Goal: Check status: Check status

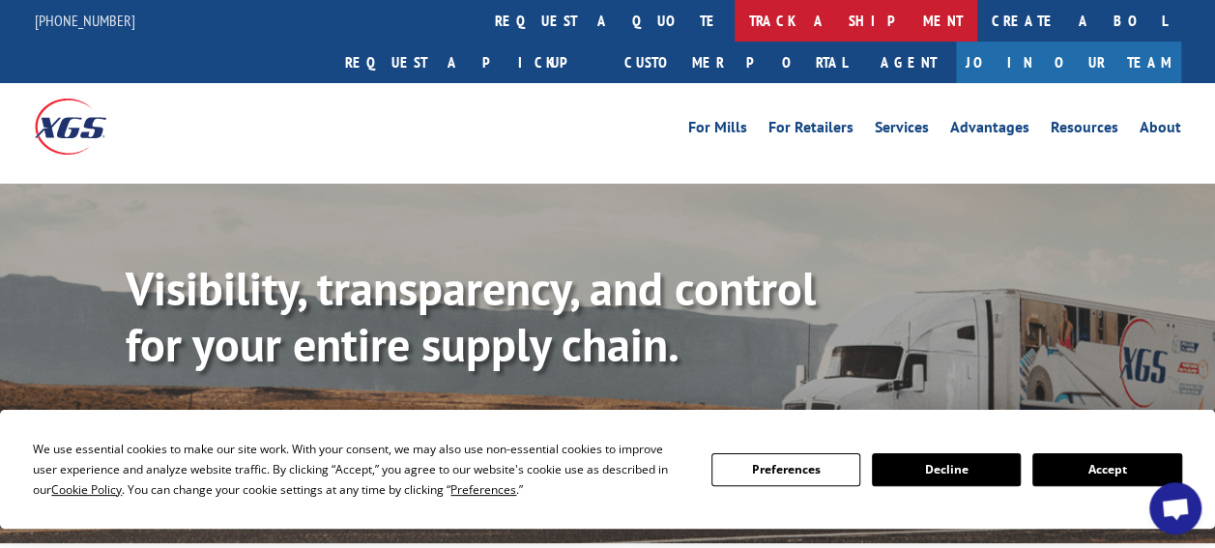
click at [734, 17] on link "track a shipment" at bounding box center [855, 21] width 243 height 42
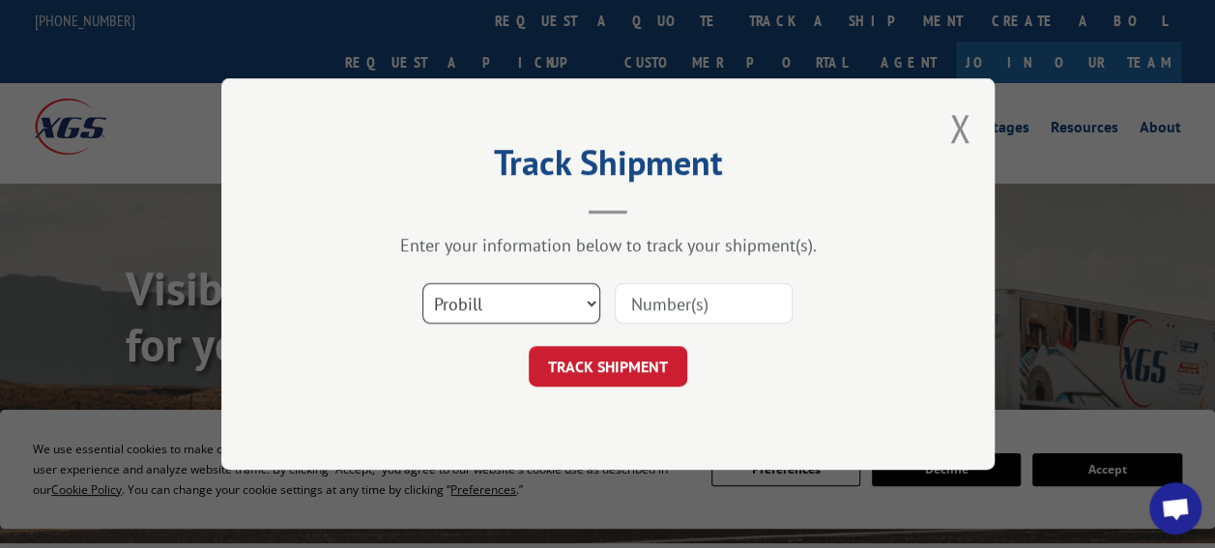
click at [532, 299] on select "Select category... Probill BOL PO" at bounding box center [511, 303] width 178 height 41
select select "po"
click at [422, 283] on select "Select category... Probill BOL PO" at bounding box center [511, 303] width 178 height 41
click at [677, 292] on input at bounding box center [704, 303] width 178 height 41
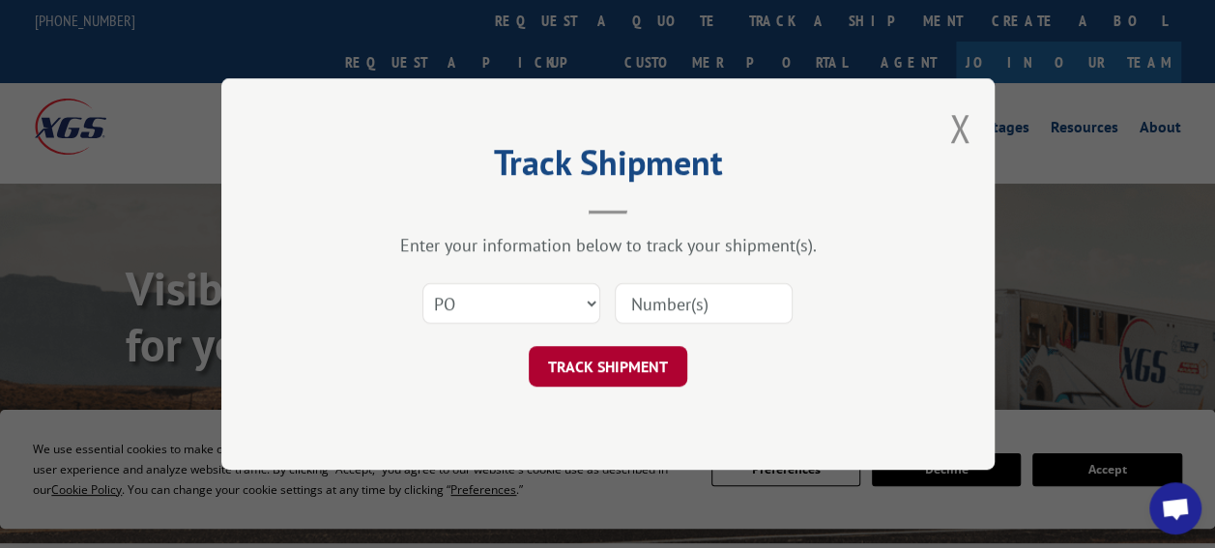
paste input "18512055"
type input "18512055"
click at [609, 363] on button "TRACK SHIPMENT" at bounding box center [608, 366] width 158 height 41
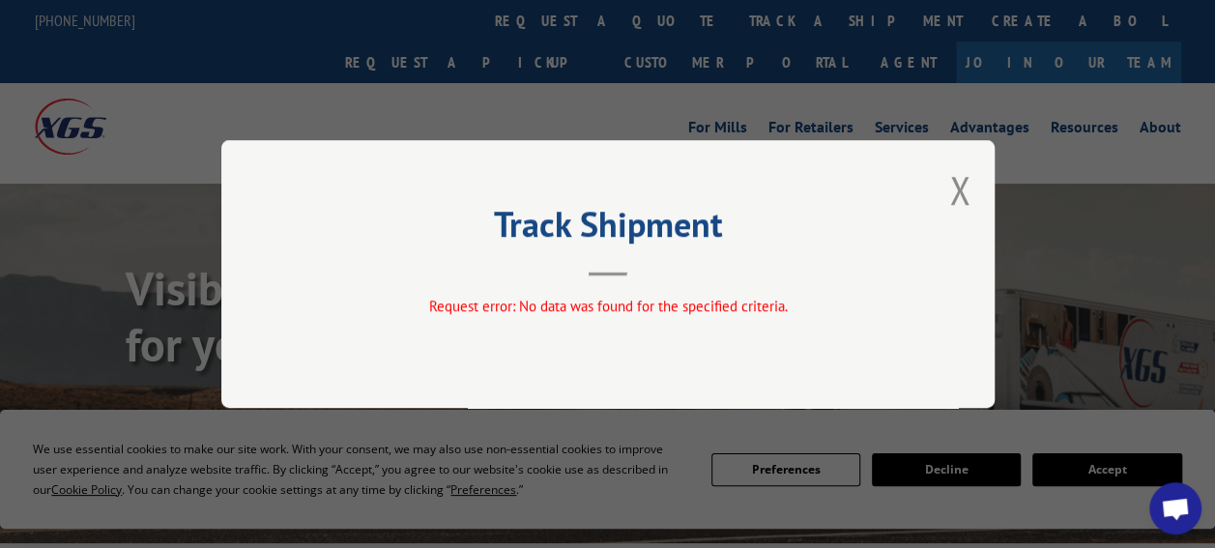
click at [981, 213] on div "Track Shipment Request error: No data was found for the specified criteria." at bounding box center [607, 274] width 773 height 268
click at [955, 192] on button "Close modal" at bounding box center [959, 189] width 21 height 51
